Goal: Find contact information: Find contact information

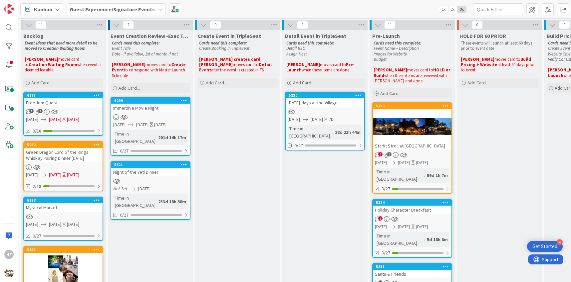
scroll to position [0, 108]
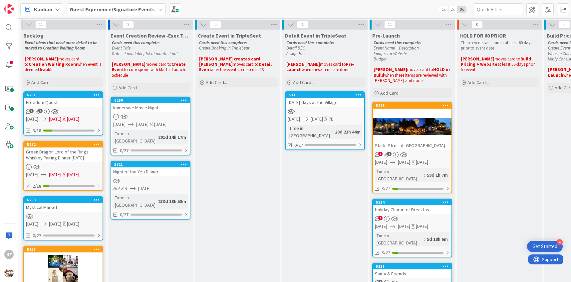
click at [149, 12] on b "Guest Experience/Signature Events" at bounding box center [112, 9] width 85 height 7
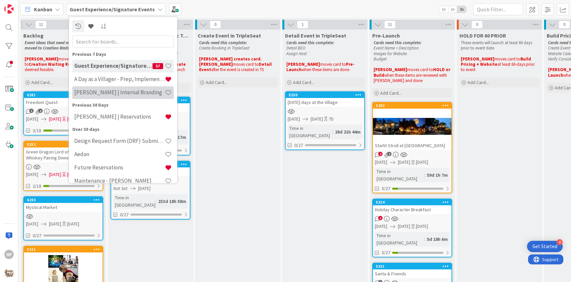
click at [122, 93] on h4 "TARA | Internal Branding" at bounding box center [119, 92] width 91 height 7
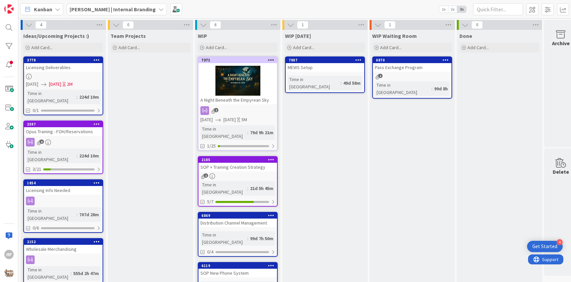
click at [233, 70] on div at bounding box center [237, 81] width 79 height 30
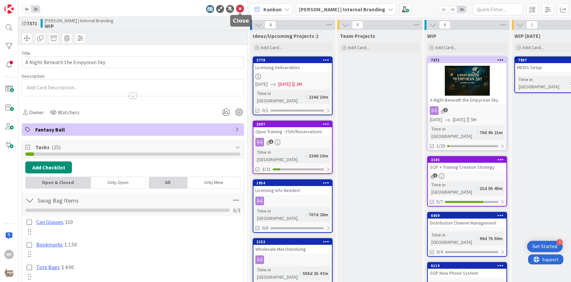
click at [241, 11] on icon at bounding box center [240, 9] width 8 height 8
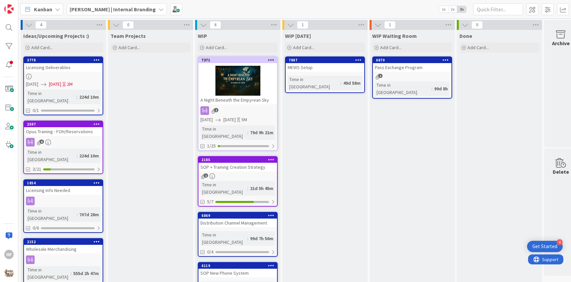
click at [238, 77] on div at bounding box center [237, 81] width 79 height 30
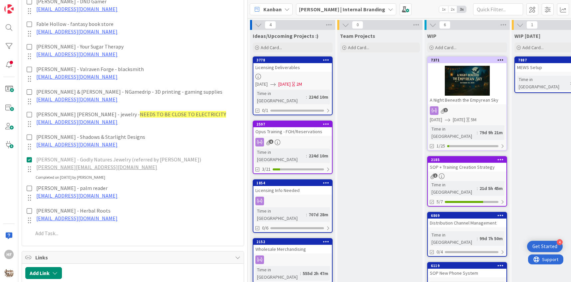
scroll to position [655, 0]
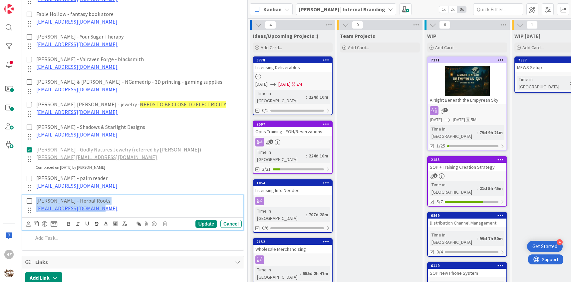
drag, startPoint x: 103, startPoint y: 210, endPoint x: 42, endPoint y: 8, distance: 210.6
click at [42, 8] on div "Samantha Hickey - local fantasy author samhickeyauthor@gmail.com Update Cancel …" at bounding box center [132, 37] width 215 height 420
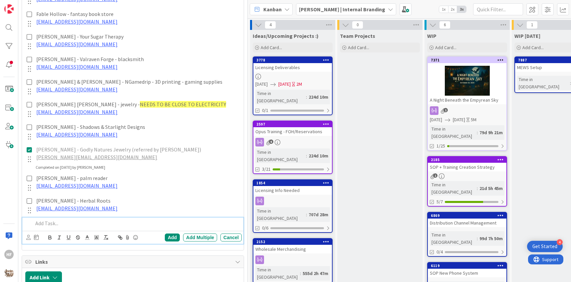
click at [100, 241] on div "Add Add Multiple Cancel" at bounding box center [132, 231] width 221 height 26
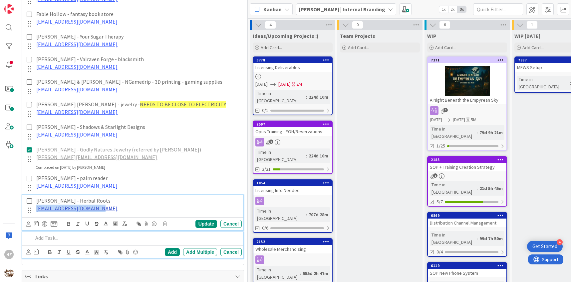
drag, startPoint x: 103, startPoint y: 211, endPoint x: 37, endPoint y: 207, distance: 66.0
click at [37, 207] on div "Kendra Broyhill - Herbal Roots herbalroots111@gmail.com" at bounding box center [138, 204] width 208 height 19
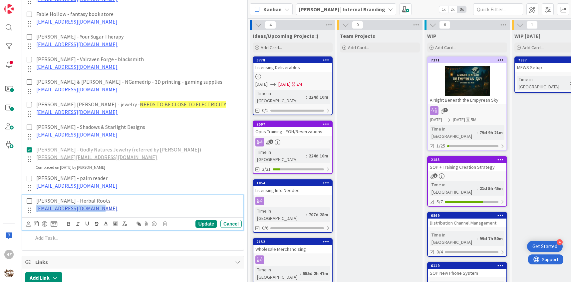
copy link "herbalroots111@gmail.com"
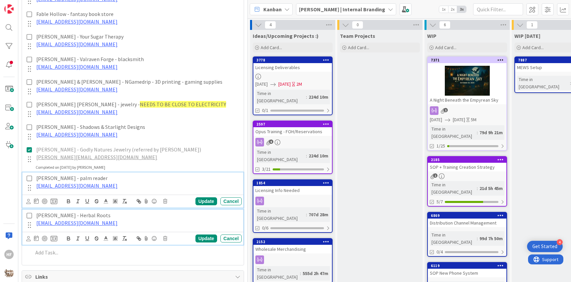
scroll to position [670, 0]
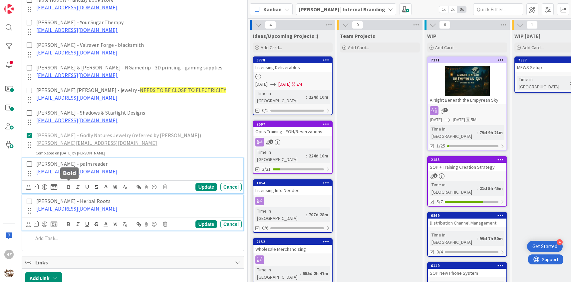
drag, startPoint x: 114, startPoint y: 185, endPoint x: 72, endPoint y: 183, distance: 42.0
click at [72, 183] on div "Shannon Schwartz - palm reader mysticgoddess888@outlook.com Update Cancel" at bounding box center [132, 175] width 221 height 35
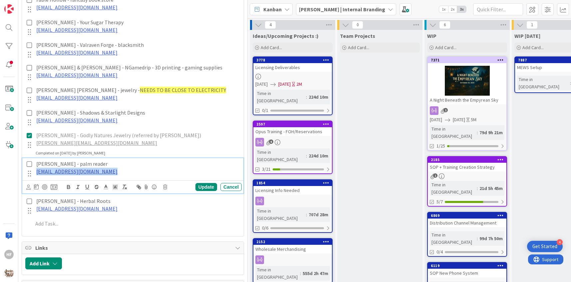
drag, startPoint x: 115, startPoint y: 170, endPoint x: 36, endPoint y: 169, distance: 78.9
click at [36, 169] on p "mysticgoddess888@outlook.com" at bounding box center [137, 172] width 203 height 8
copy link "mysticgoddess888@outlook.com"
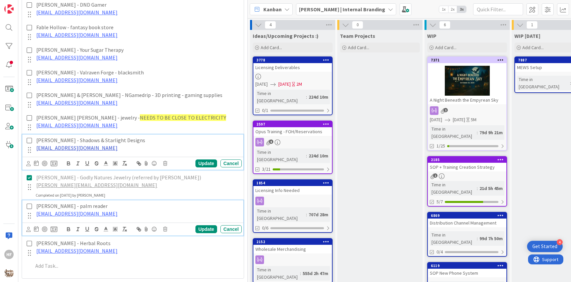
click at [117, 145] on link "shadowsandstarlightdesigns@gmail.com" at bounding box center [76, 148] width 81 height 7
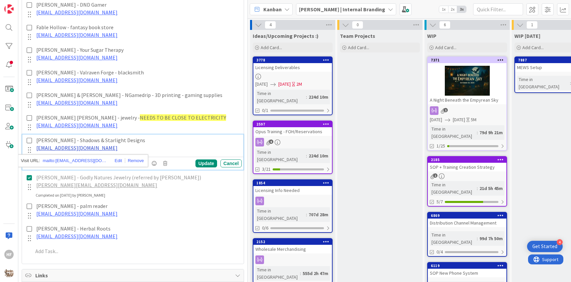
drag, startPoint x: 133, startPoint y: 147, endPoint x: 37, endPoint y: 145, distance: 96.5
click at [37, 145] on p "shadowsandstarlightdesigns@gmail.com" at bounding box center [137, 148] width 203 height 8
copy link "shadowsandstarlightdesigns@gmail.com"
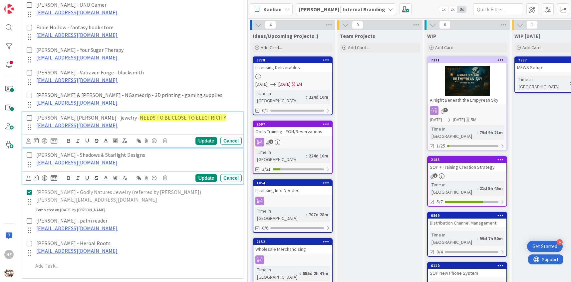
scroll to position [656, 0]
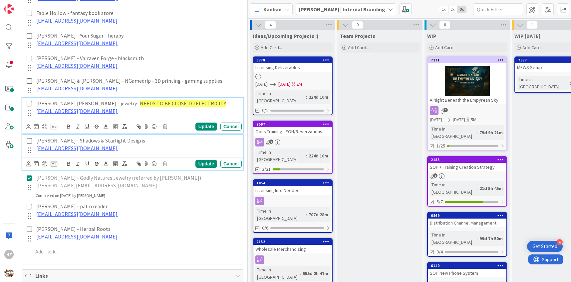
drag, startPoint x: 105, startPoint y: 124, endPoint x: 57, endPoint y: 122, distance: 48.6
click at [57, 122] on div "Joann Marie - jewelry - NEEDS TO BE CLOSE TO ELECTRICITY jmcatartwork@gmail.com…" at bounding box center [132, 115] width 221 height 35
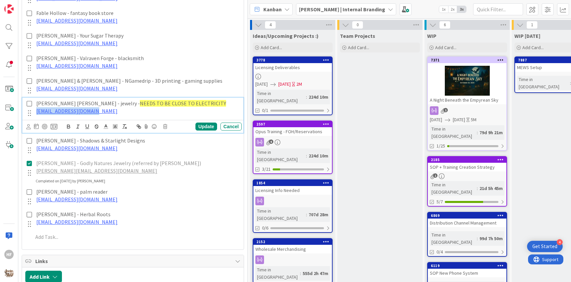
drag, startPoint x: 98, startPoint y: 110, endPoint x: 32, endPoint y: 109, distance: 66.2
click at [32, 110] on div "Joann Marie - jewelry - NEEDS TO BE CLOSE TO ELECTRICITY jmcatartwork@gmail.com" at bounding box center [133, 108] width 217 height 21
copy link "jmcatartwork@gmail.com"
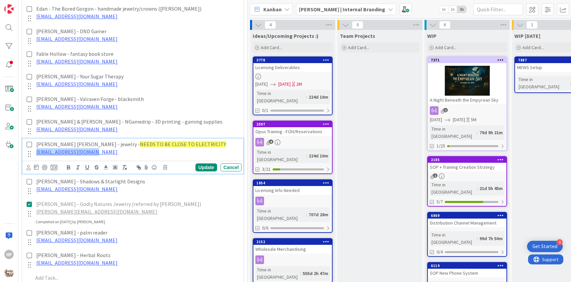
scroll to position [616, 0]
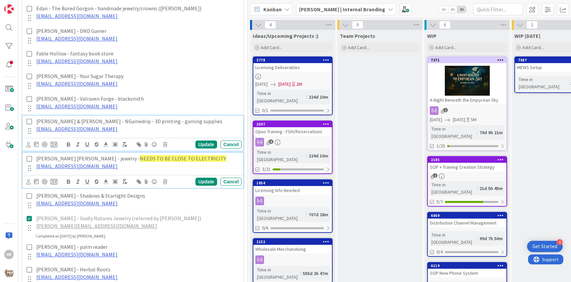
click at [108, 126] on p "ngamedrip@gmail.com" at bounding box center [137, 129] width 203 height 8
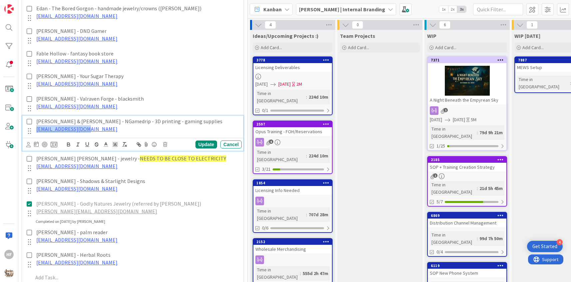
drag, startPoint x: 108, startPoint y: 126, endPoint x: 33, endPoint y: 126, distance: 75.5
click at [33, 126] on div "Aaron & Amy Yarnell - NGamedrip - 3D printing - gaming supplies ngamedrip@gmail…" at bounding box center [133, 126] width 217 height 21
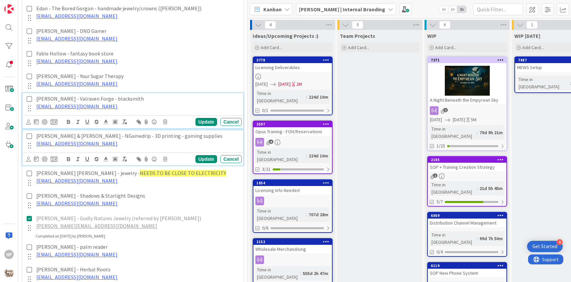
scroll to position [630, 0]
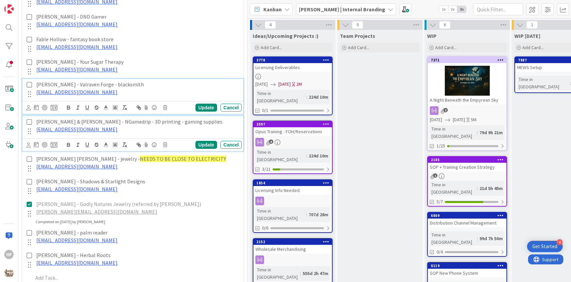
click at [103, 104] on div "Michael Ensor - Valraven Forge - blacksmith valravenforge@gmail.com Update Canc…" at bounding box center [132, 96] width 221 height 35
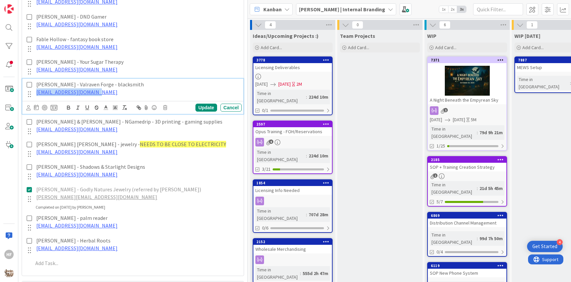
drag, startPoint x: 103, startPoint y: 93, endPoint x: 30, endPoint y: 90, distance: 72.6
click at [30, 90] on div "Michael Ensor - Valraven Forge - blacksmith valravenforge@gmail.com" at bounding box center [133, 89] width 217 height 21
copy link "valravenforge@gmail.com"
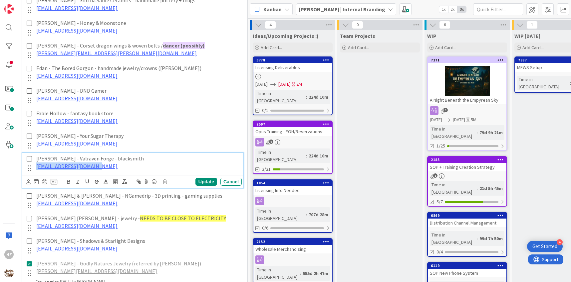
scroll to position [552, 0]
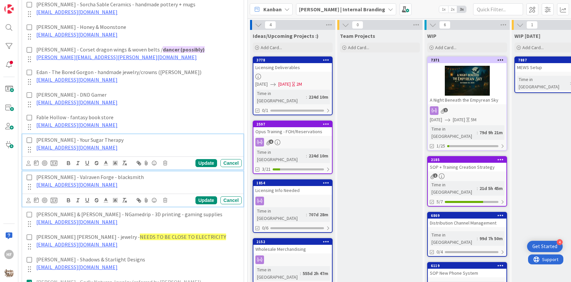
click at [119, 144] on p "yoursugartherapy@gmail.com" at bounding box center [137, 148] width 203 height 8
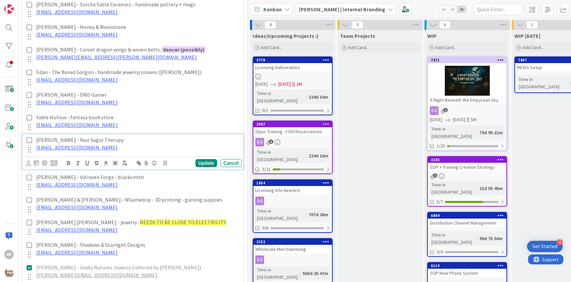
click at [118, 146] on p "yoursugartherapy@gmail.com" at bounding box center [137, 148] width 203 height 8
copy link "yoursugartherapy@gmail.com"
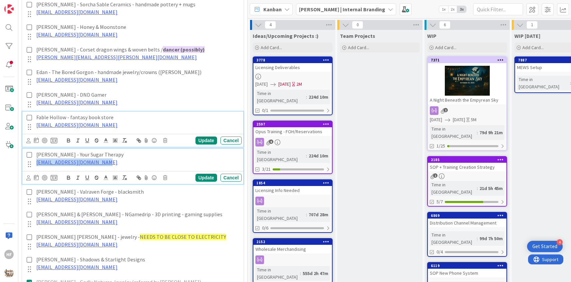
scroll to position [567, 0]
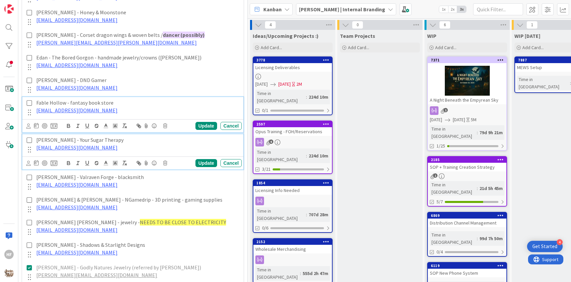
click at [108, 123] on div "Fable Hollow - fantasy book store books@fablehollow.com Update Cancel" at bounding box center [132, 114] width 221 height 35
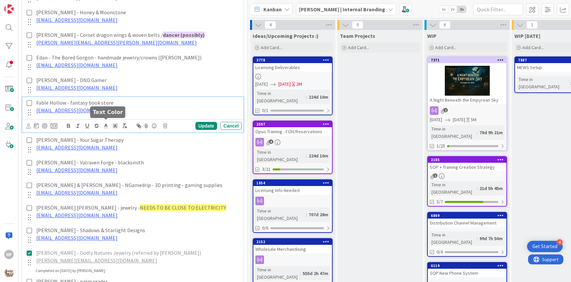
click at [108, 123] on icon at bounding box center [106, 126] width 6 height 6
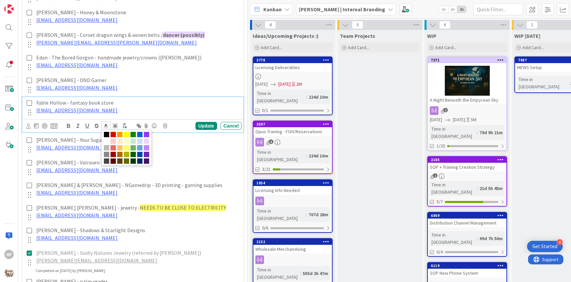
click at [134, 104] on p "Fable Hollow - fantasy book store" at bounding box center [137, 103] width 203 height 8
click at [104, 103] on p "Fable Hollow - fantasy book store" at bounding box center [137, 103] width 203 height 8
click at [102, 107] on p "books@fablehollow.com" at bounding box center [137, 111] width 203 height 8
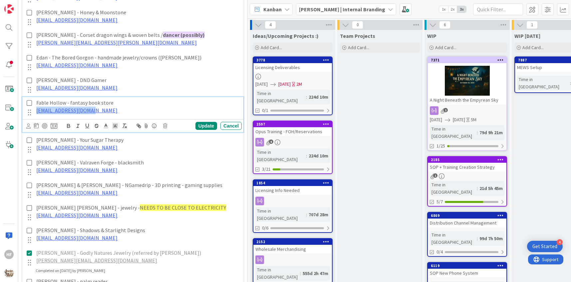
click at [102, 107] on p "books@fablehollow.com" at bounding box center [137, 111] width 203 height 8
copy link "books@fablehollow.com"
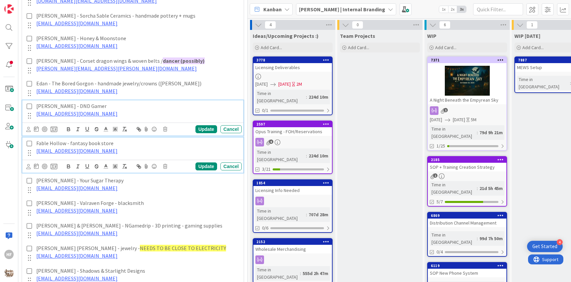
click at [112, 104] on p "Bridget Castor - DND Gamer" at bounding box center [137, 106] width 203 height 8
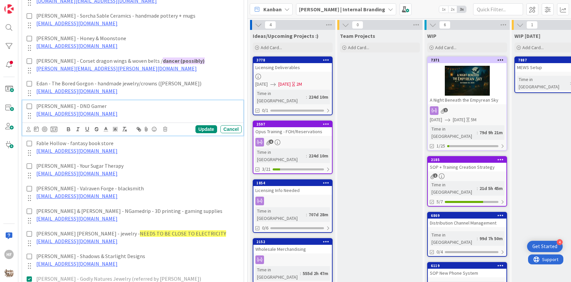
click at [112, 112] on p "contactdndgamer@gmail.com" at bounding box center [137, 114] width 203 height 8
copy link "contactdndgamer@gmail.com"
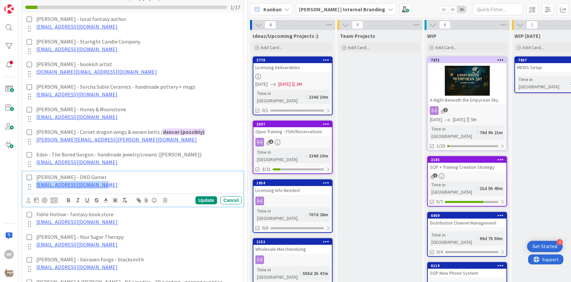
scroll to position [469, 0]
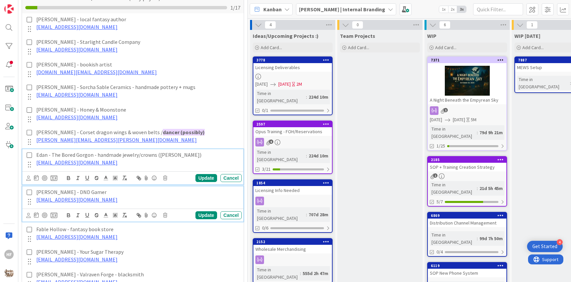
click at [119, 162] on p "theboredgorgon@gmail.com" at bounding box center [137, 163] width 203 height 8
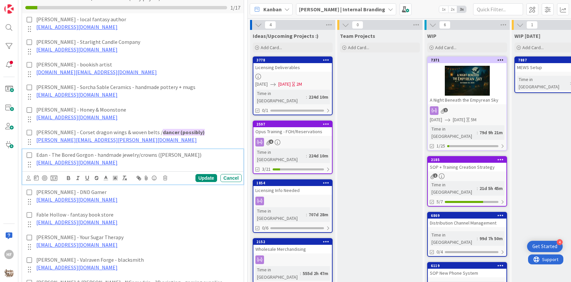
click at [119, 162] on p "theboredgorgon@gmail.com" at bounding box center [137, 163] width 203 height 8
copy link "theboredgorgon@gmail.com"
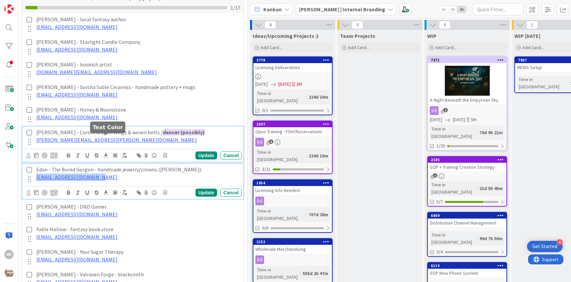
click at [104, 137] on div "Finn Rickett - Corset dragon wings & woven belts / dancer (possibly) finn.ricke…" at bounding box center [132, 144] width 221 height 35
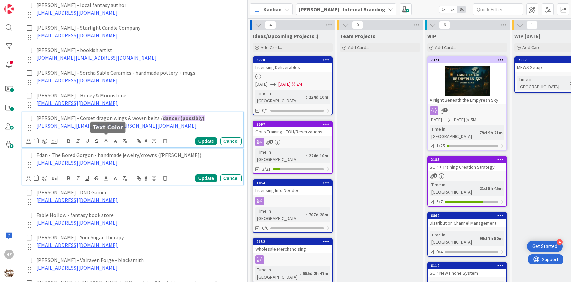
click at [104, 138] on icon at bounding box center [106, 141] width 6 height 6
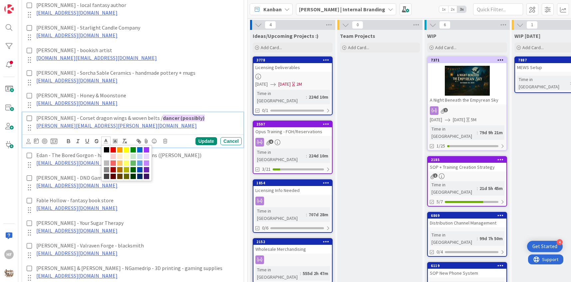
click at [107, 124] on p "finn.rickett@gmail.com" at bounding box center [137, 126] width 203 height 8
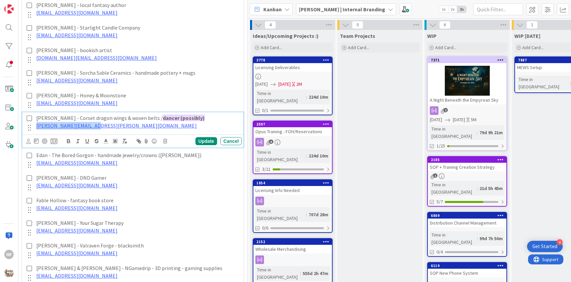
click at [107, 124] on p "finn.rickett@gmail.com" at bounding box center [137, 126] width 203 height 8
copy link "finn.rickett@gmail.com"
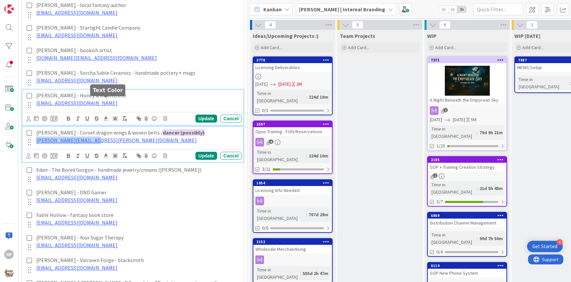
scroll to position [498, 0]
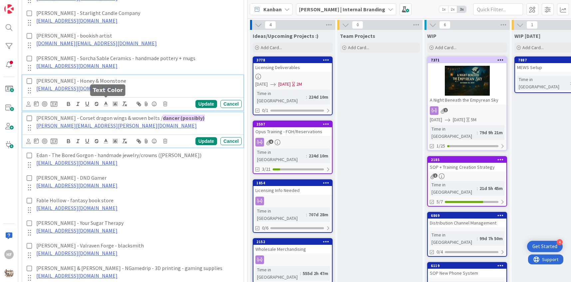
click at [105, 100] on div "Shahanna Green - Honey & Moonstone hannamae05@gmail.com Update Cancel" at bounding box center [132, 92] width 221 height 35
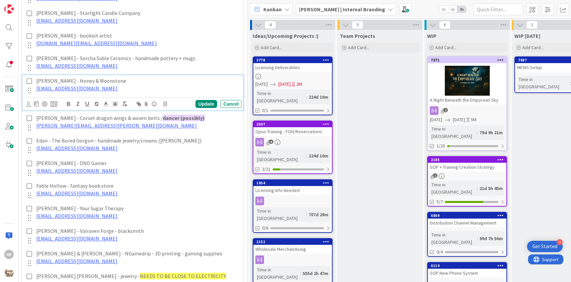
click at [108, 88] on p "hannamae05@gmail.com" at bounding box center [137, 89] width 203 height 8
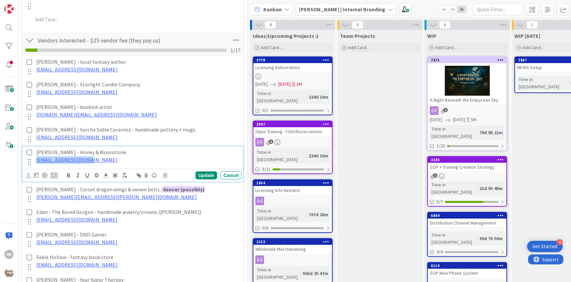
scroll to position [424, 0]
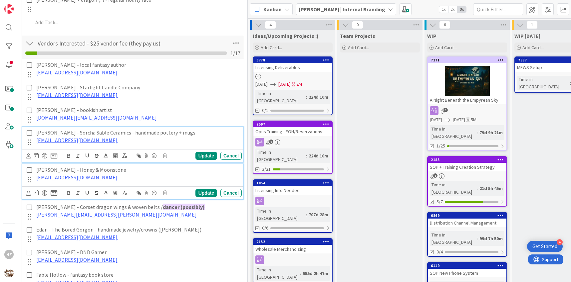
click at [111, 138] on p "sorchasayers@gmail.com" at bounding box center [137, 141] width 203 height 8
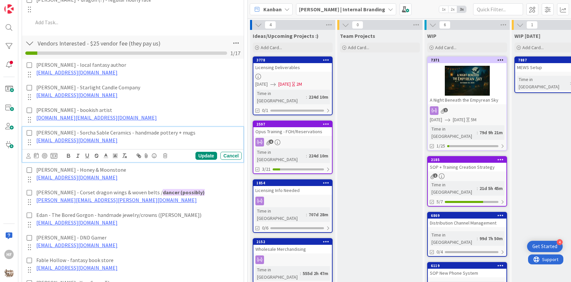
click at [111, 138] on p "sorchasayers@gmail.com" at bounding box center [137, 141] width 203 height 8
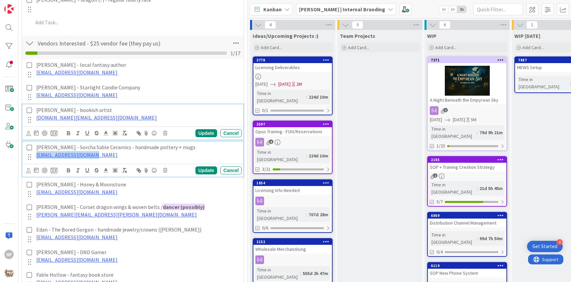
scroll to position [438, 0]
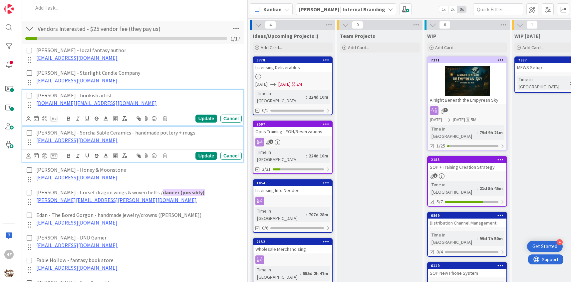
click at [106, 116] on div "Kristina Hardin - bookish artist kristinahardin.art@gmail.com Update Cancel" at bounding box center [132, 107] width 221 height 35
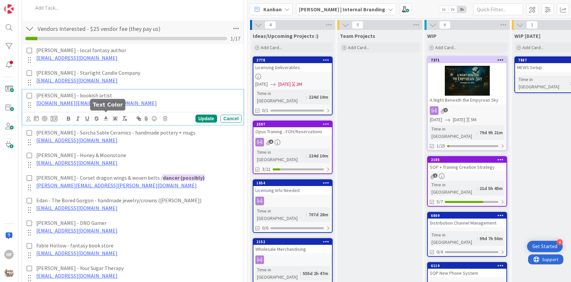
click at [106, 117] on polyline at bounding box center [106, 118] width 2 height 3
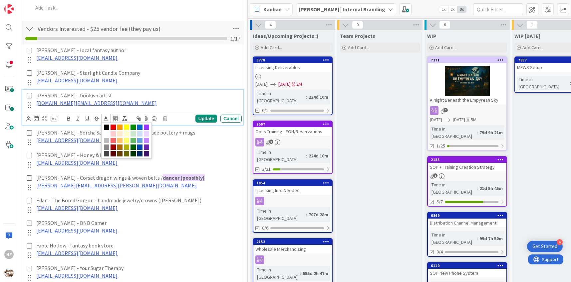
click at [130, 102] on p "kristinahardin.art@gmail.com" at bounding box center [137, 103] width 203 height 8
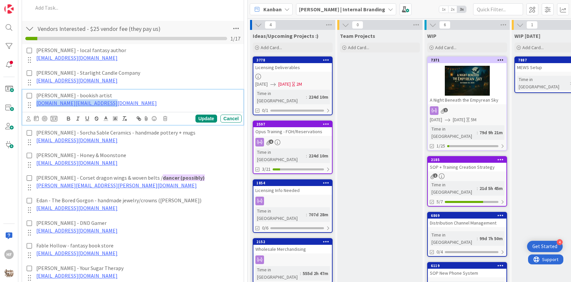
click at [130, 102] on p "kristinahardin.art@gmail.com" at bounding box center [137, 103] width 203 height 8
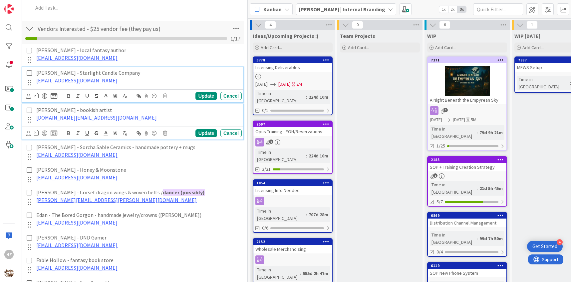
scroll to position [453, 0]
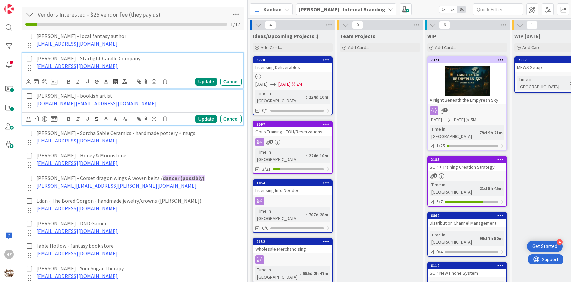
click at [134, 80] on div "Taylor McNeil - Starlight Candle Company starlightcandlecompany01@gmail.com Upd…" at bounding box center [132, 70] width 221 height 35
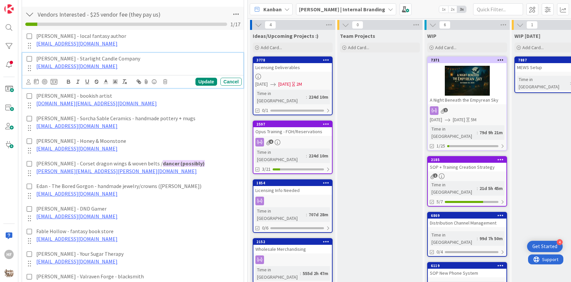
click at [142, 66] on p "starlightcandlecompany01@gmail.com" at bounding box center [137, 67] width 203 height 8
